Goal: Information Seeking & Learning: Learn about a topic

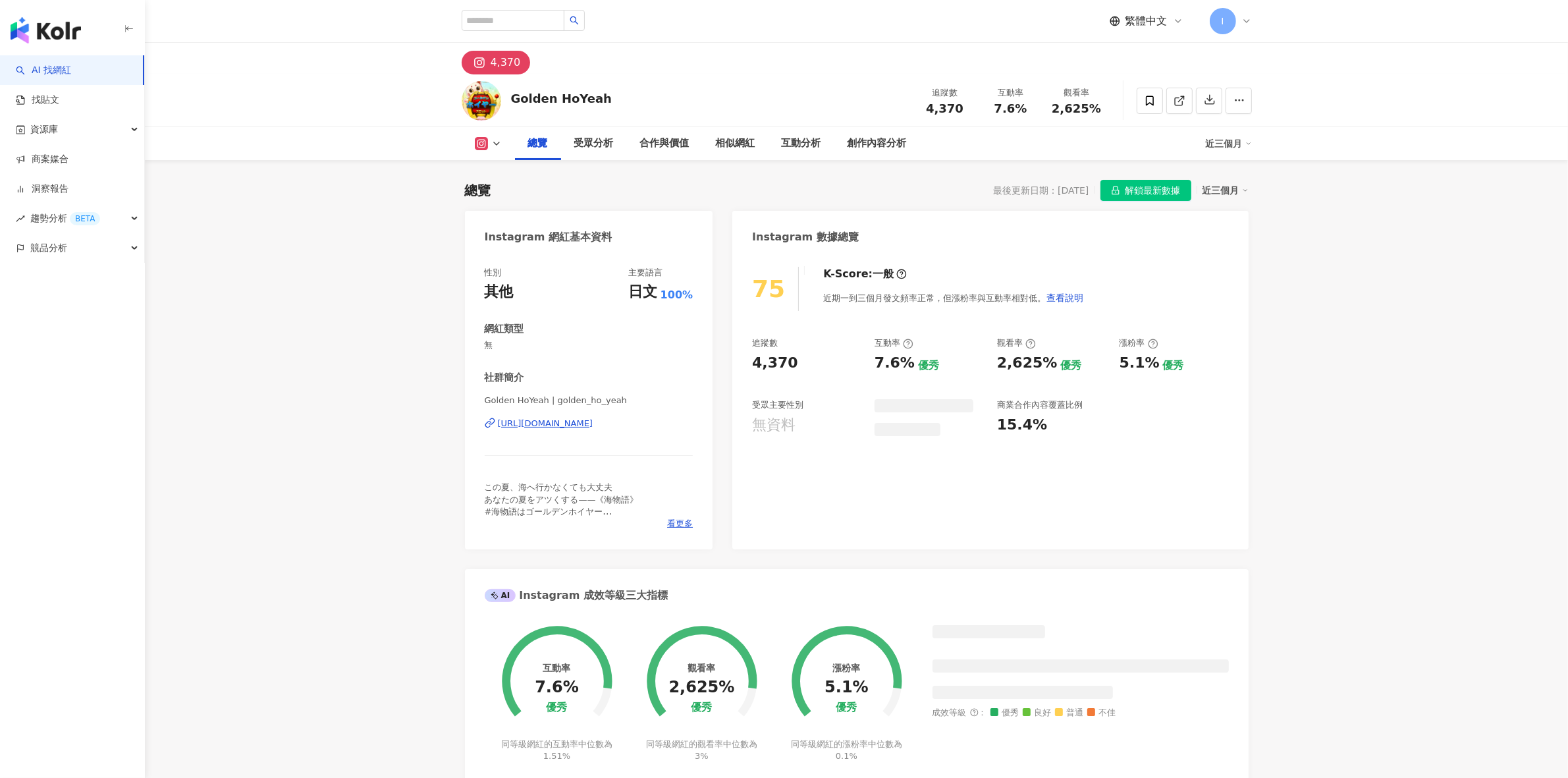
click at [1146, 180] on span "解鎖最新數據" at bounding box center [1153, 191] width 55 height 21
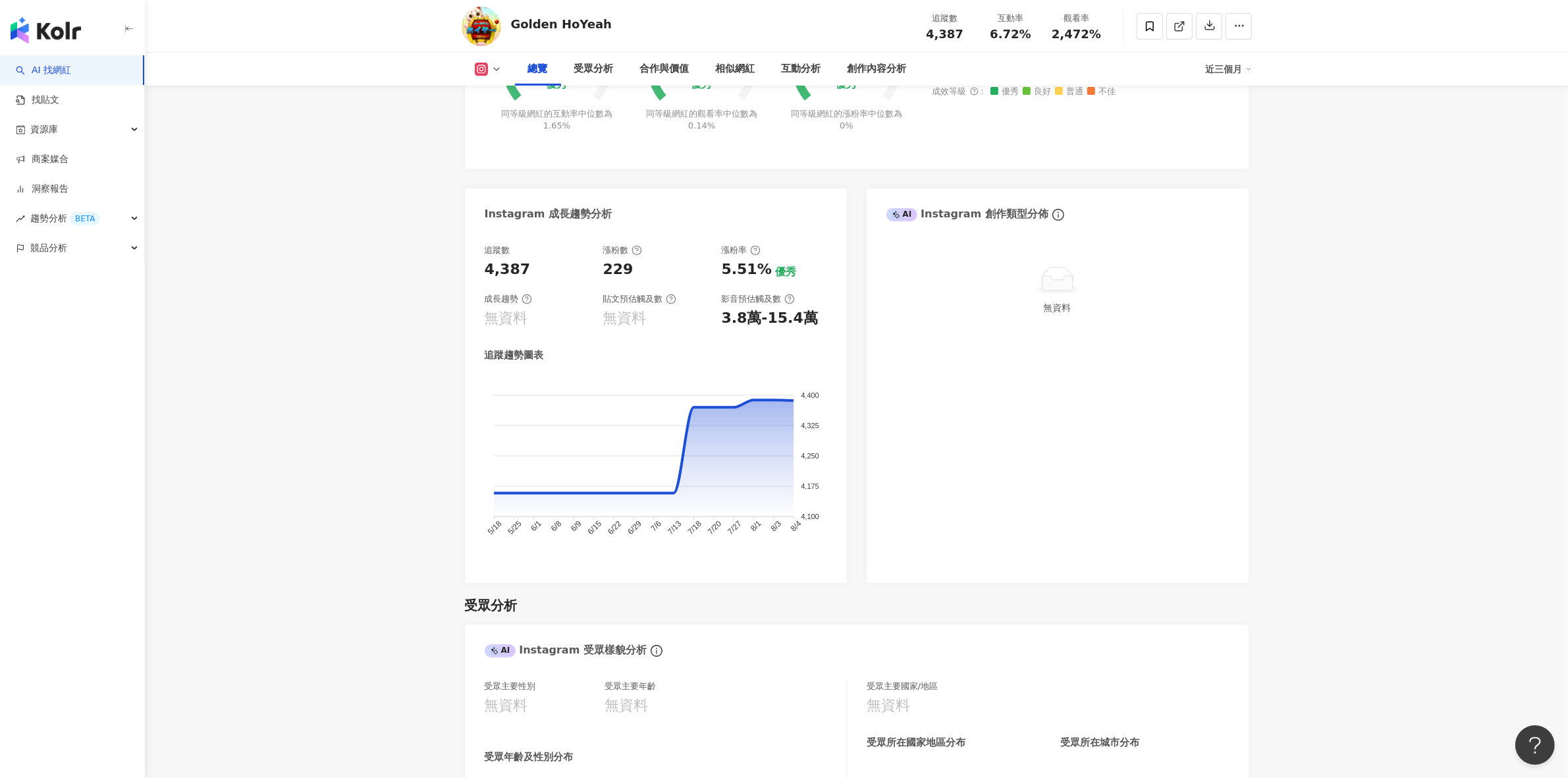
scroll to position [597, 0]
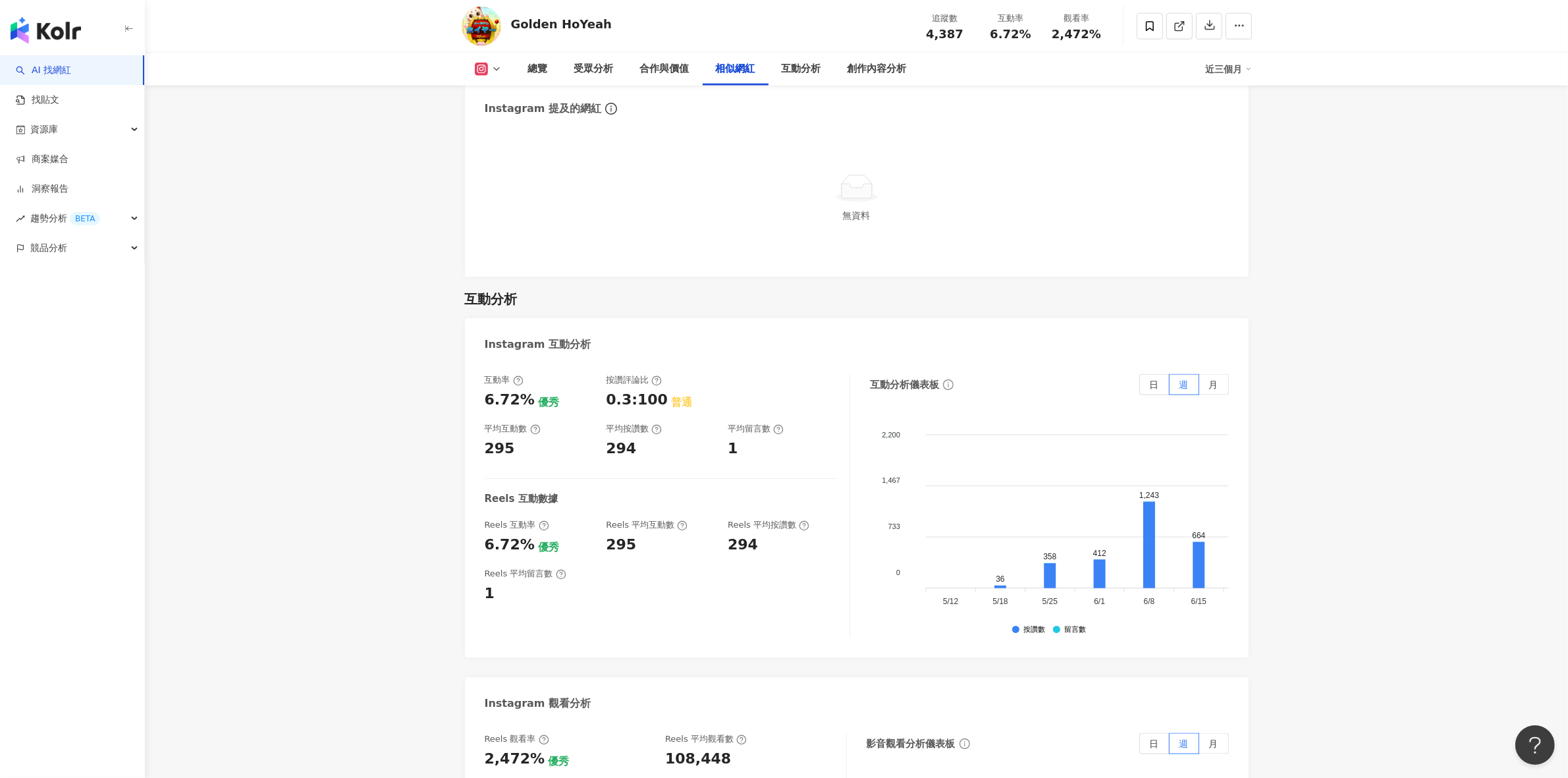
scroll to position [2334, 0]
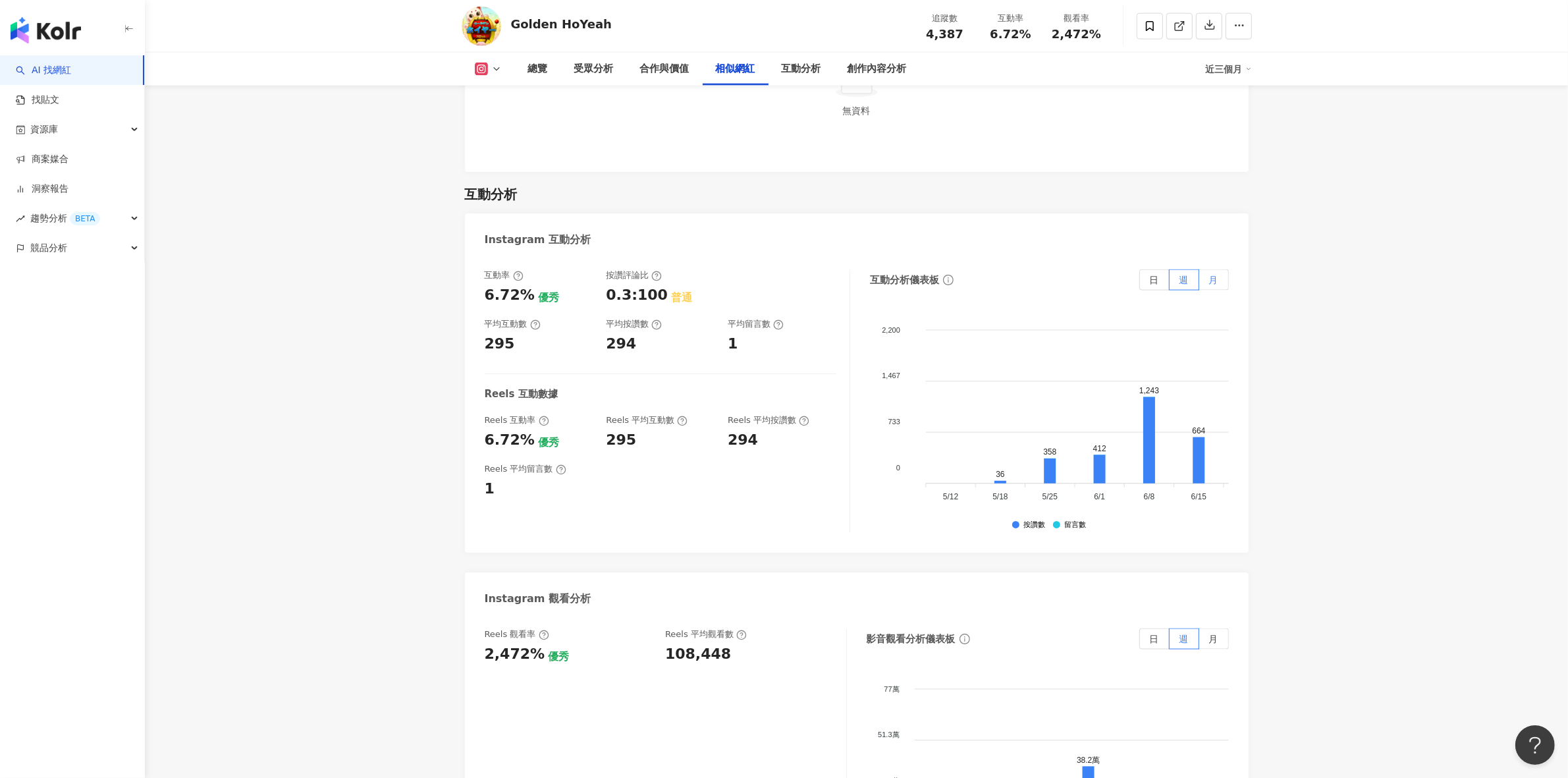
click at [1220, 283] on label "月" at bounding box center [1214, 280] width 30 height 21
click at [1219, 639] on label "月" at bounding box center [1214, 639] width 30 height 21
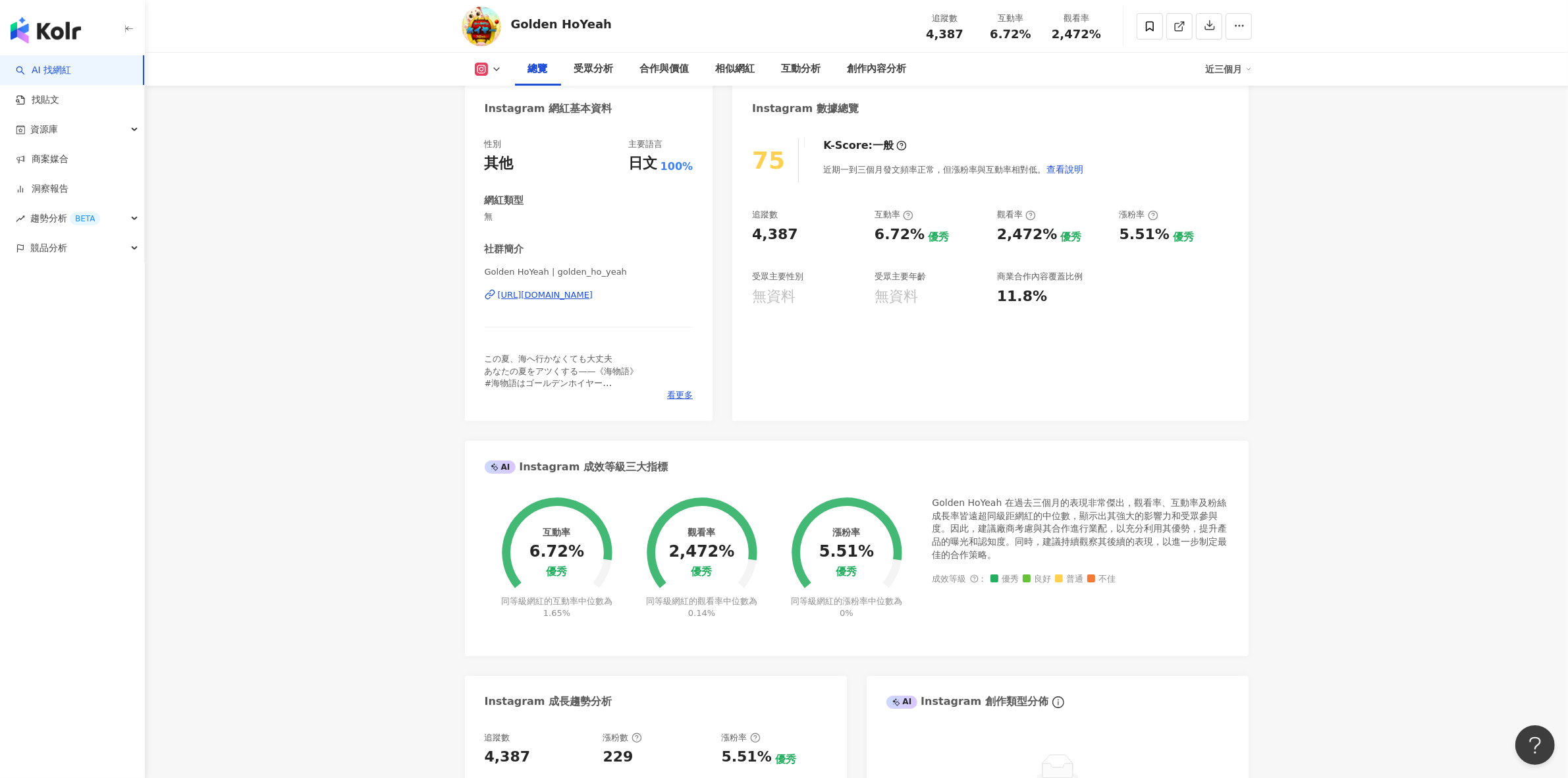
scroll to position [0, 0]
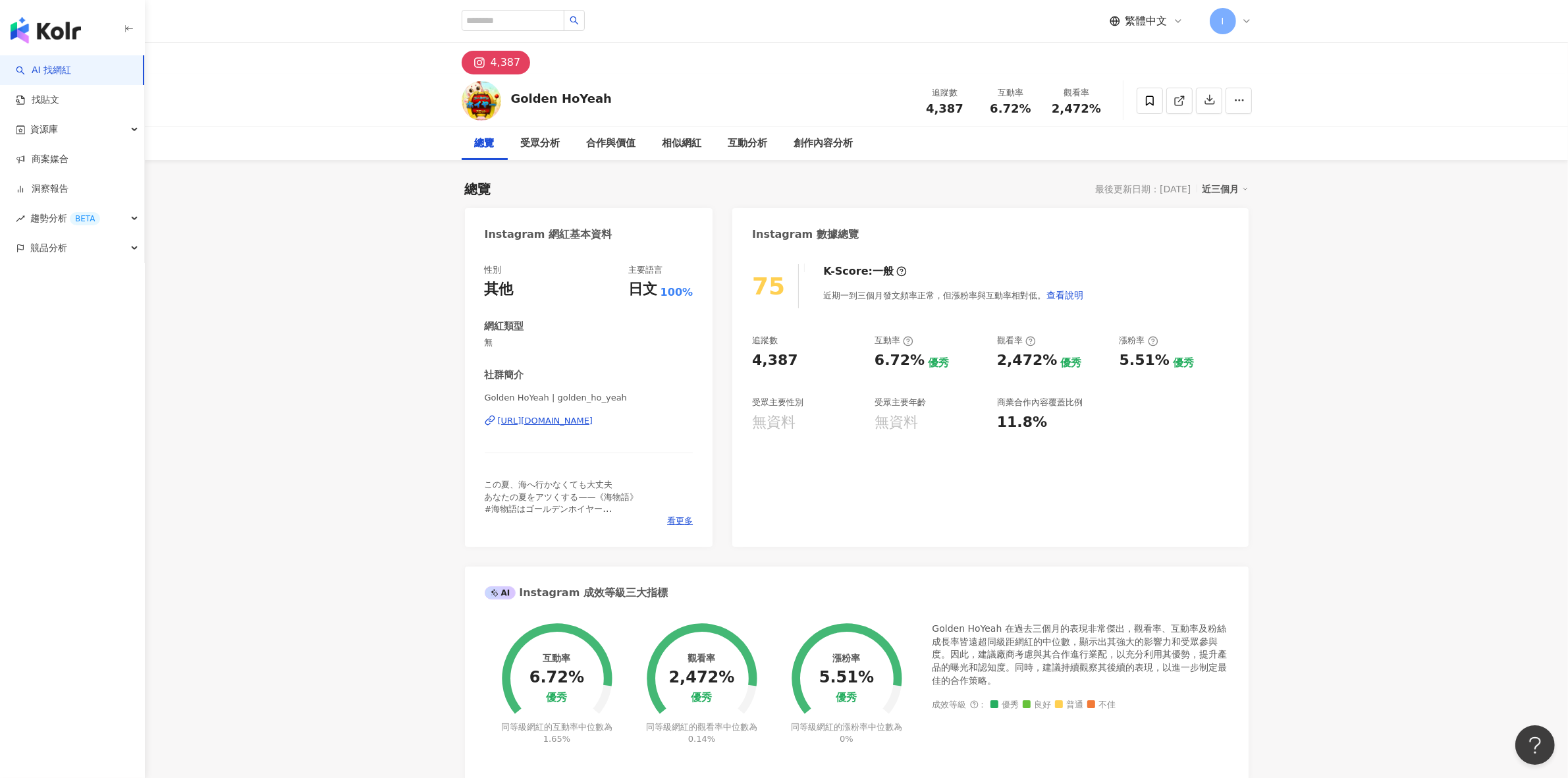
click at [1219, 180] on div "近三個月" at bounding box center [1226, 189] width 46 height 17
click at [1226, 247] on link "近六個月" at bounding box center [1231, 242] width 37 height 14
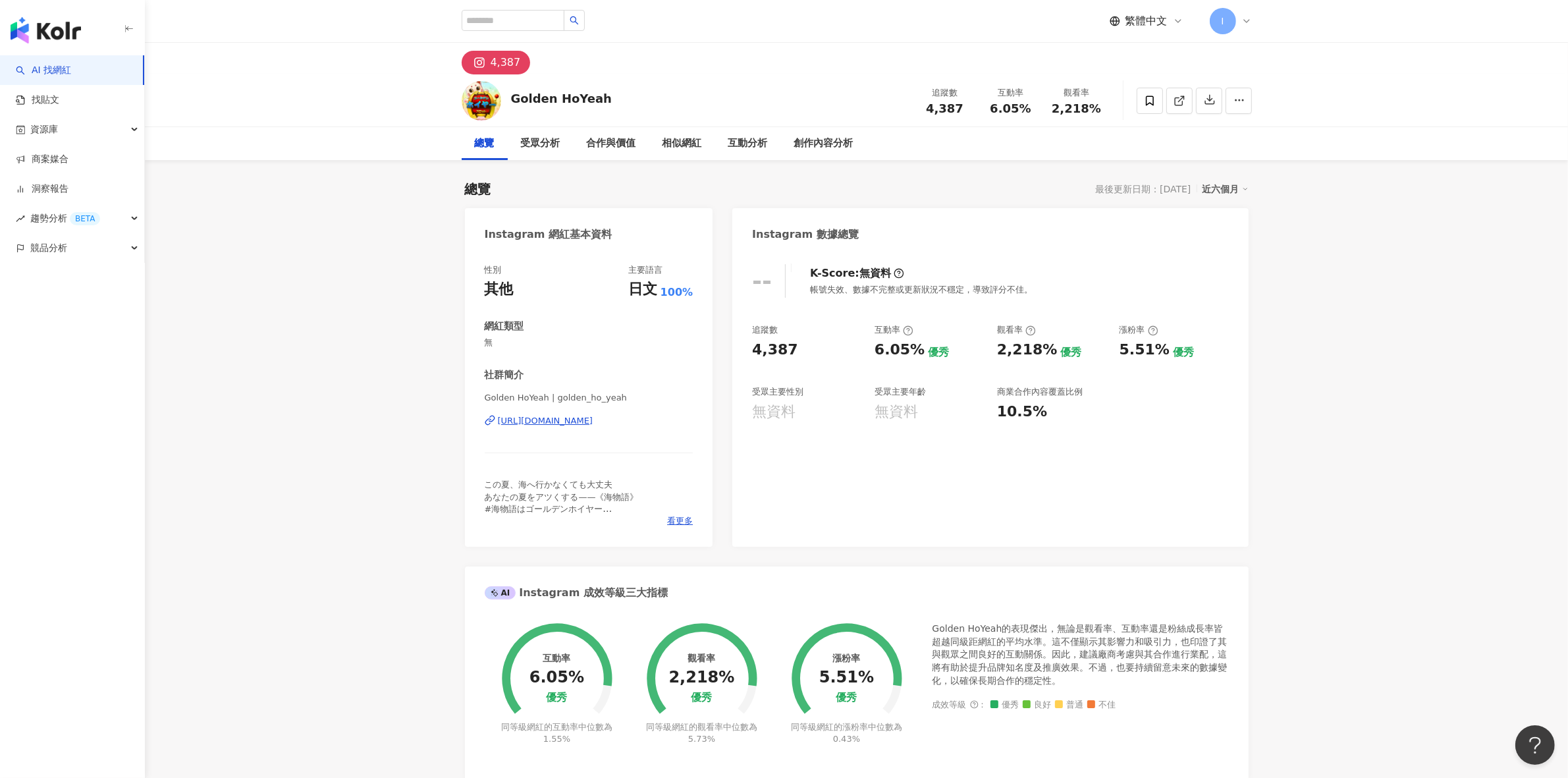
drag, startPoint x: 1471, startPoint y: 232, endPoint x: 1559, endPoint y: 134, distance: 131.7
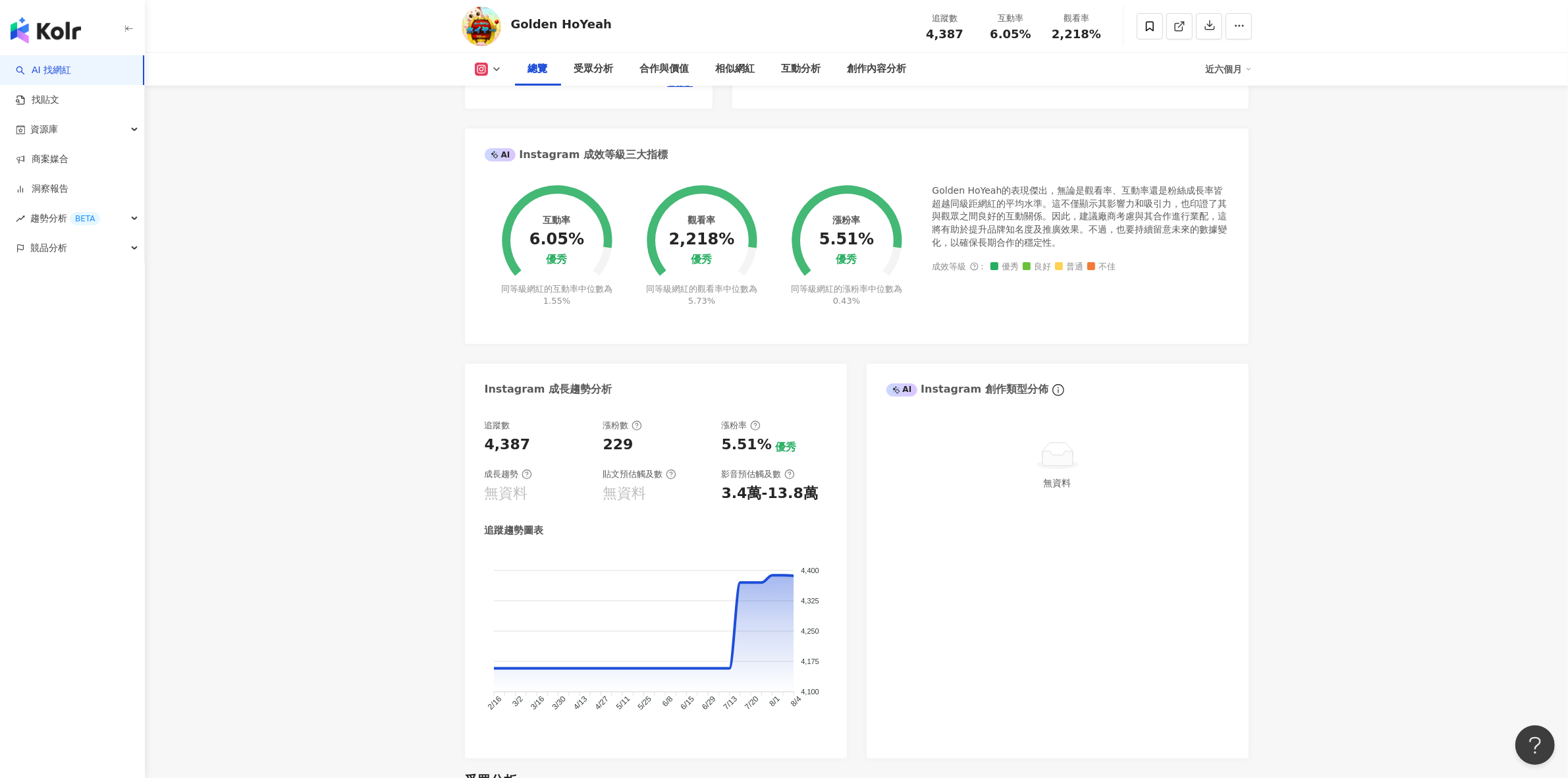
scroll to position [443, 0]
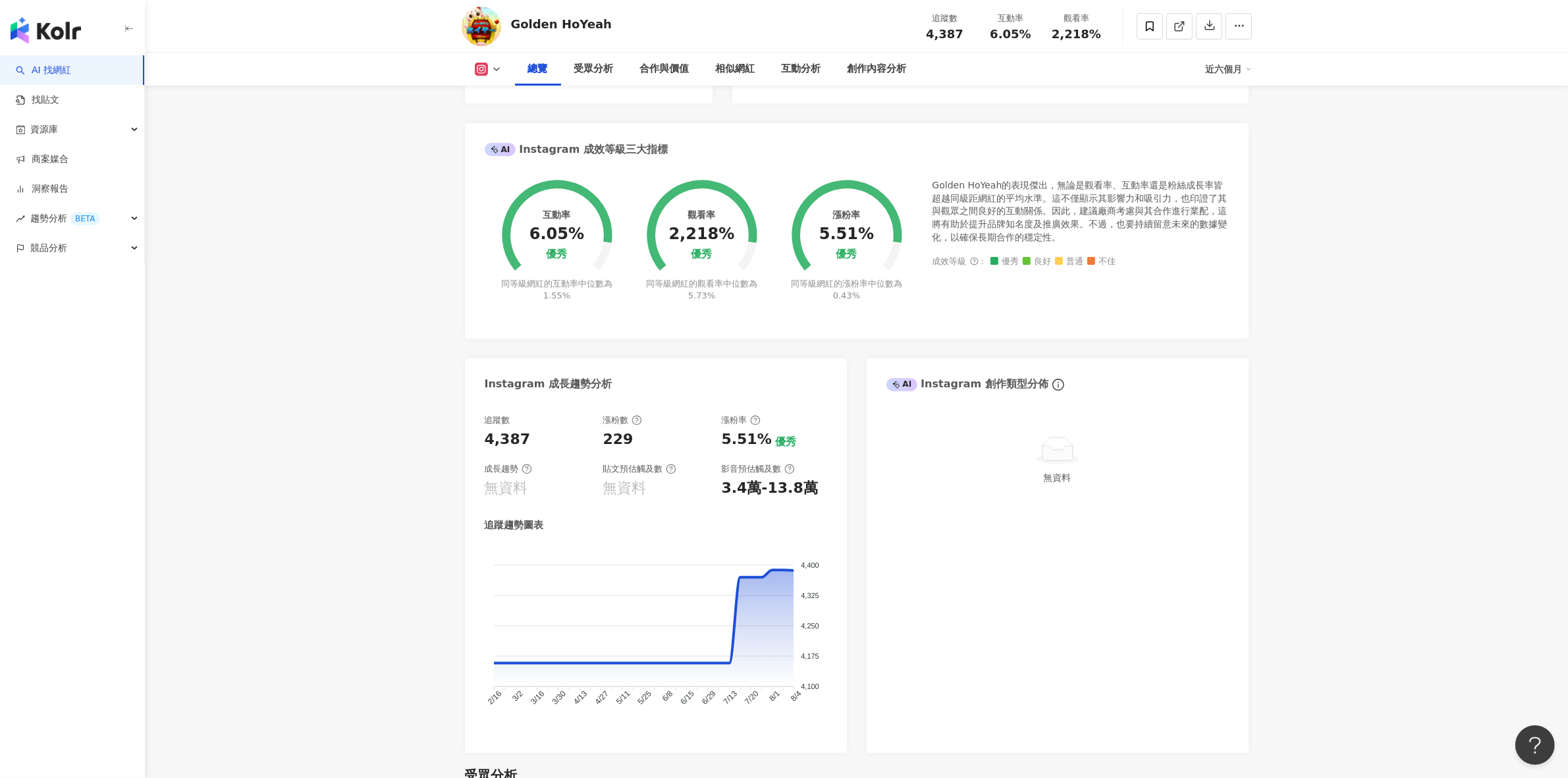
click at [99, 561] on div "AI 找網紅 找貼文 資源庫 商案媒合 洞察報告 趨勢分析 BETA 競品分析" at bounding box center [72, 416] width 145 height 723
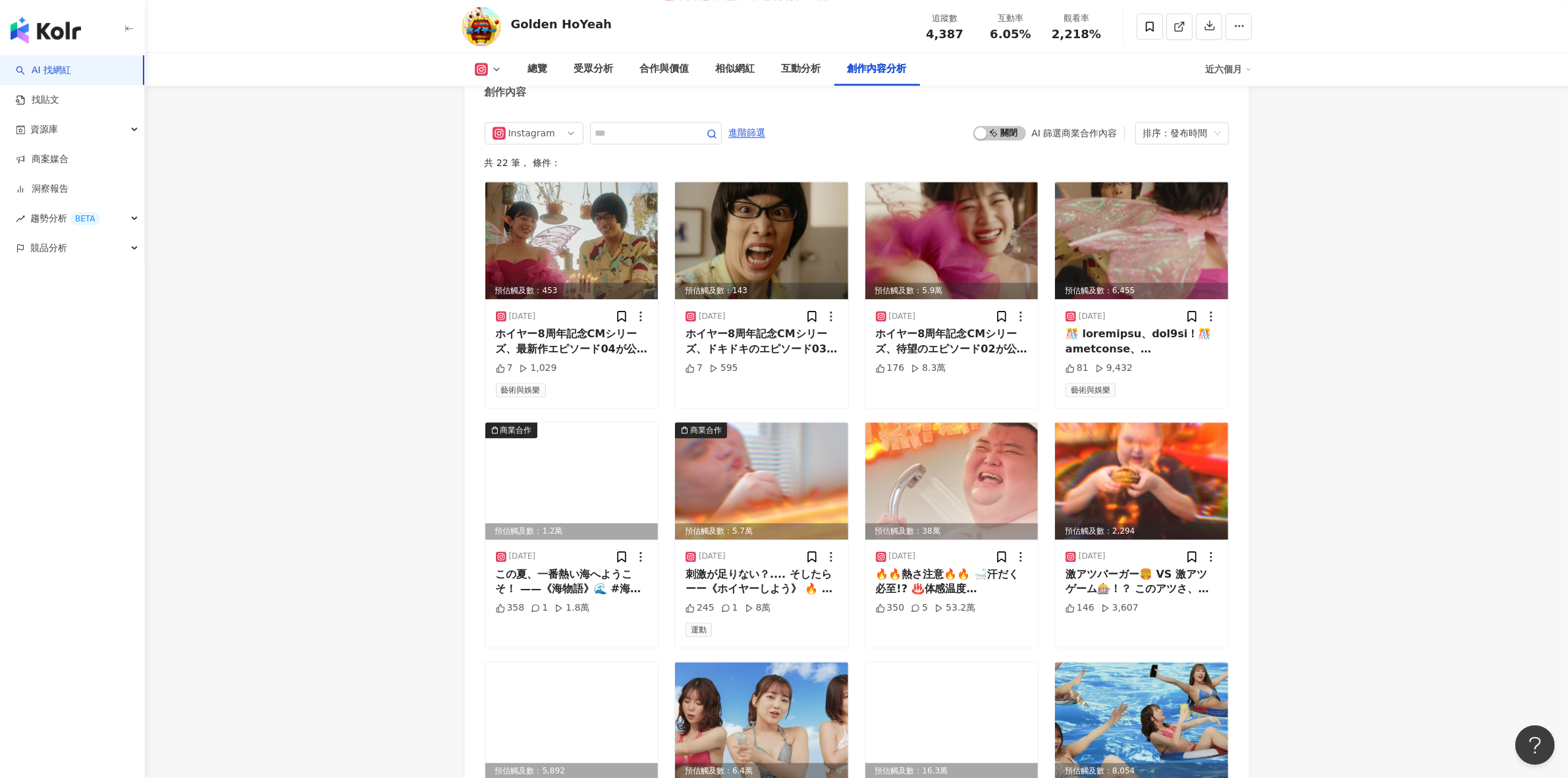
scroll to position [3908, 0]
